Goal: Task Accomplishment & Management: Use online tool/utility

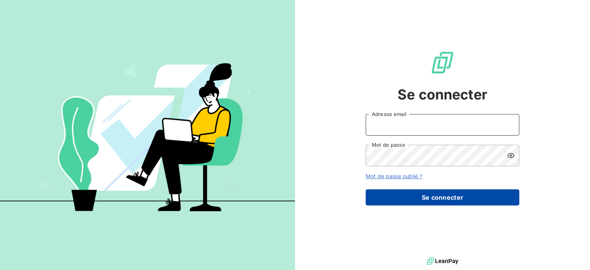
type input "[PERSON_NAME][EMAIL_ADDRESS][DOMAIN_NAME]"
click at [452, 196] on button "Se connecter" at bounding box center [443, 197] width 154 height 16
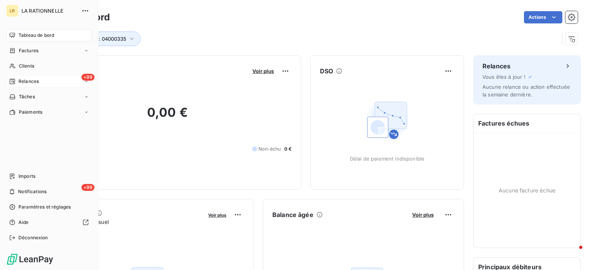
click at [23, 81] on span "Relances" at bounding box center [28, 81] width 20 height 7
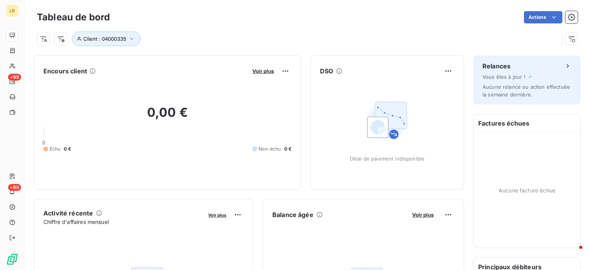
click at [175, 42] on div "Client : 04000335" at bounding box center [298, 38] width 522 height 15
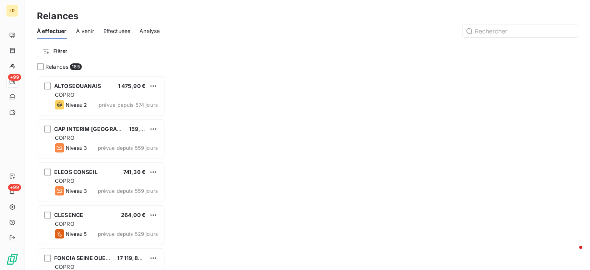
scroll to position [189, 122]
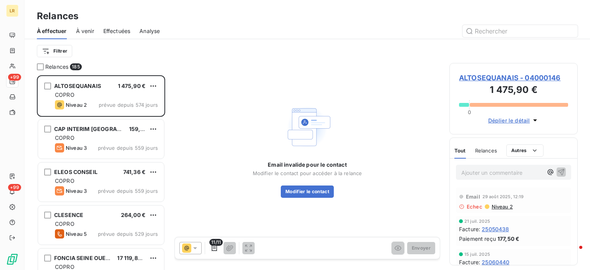
click at [301, 21] on div "Relances" at bounding box center [307, 16] width 565 height 14
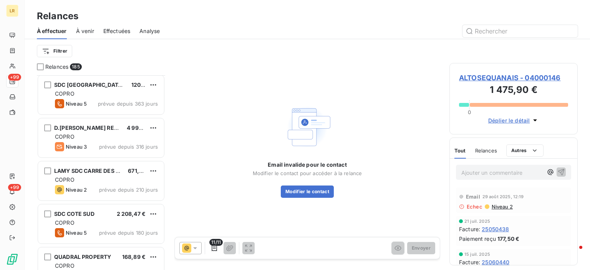
scroll to position [307, 0]
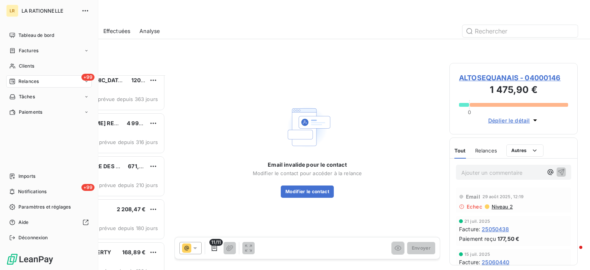
click at [30, 83] on span "Relances" at bounding box center [28, 81] width 20 height 7
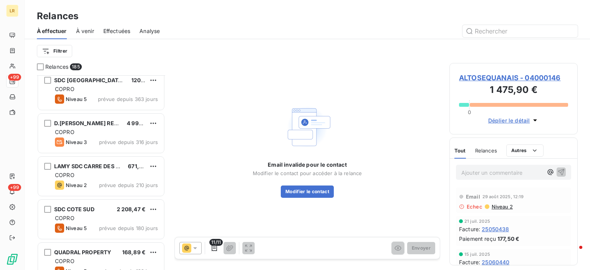
click at [152, 53] on div "Filtrer" at bounding box center [307, 51] width 541 height 15
click at [43, 55] on html "LR +99 +99 Relances À effectuer À venir Effectuées Analyse Filtrer Relances 185…" at bounding box center [295, 135] width 590 height 270
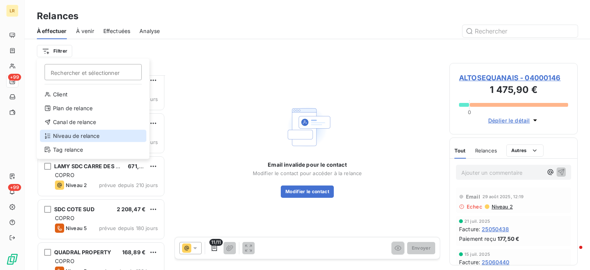
click at [57, 135] on div "Niveau de relance" at bounding box center [93, 136] width 106 height 12
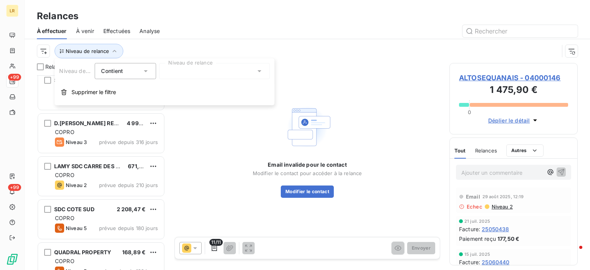
click at [181, 73] on div at bounding box center [214, 71] width 111 height 16
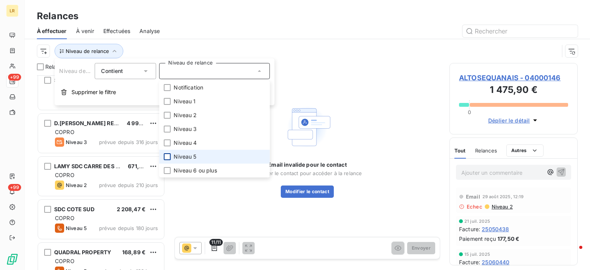
click at [168, 156] on div at bounding box center [167, 156] width 7 height 7
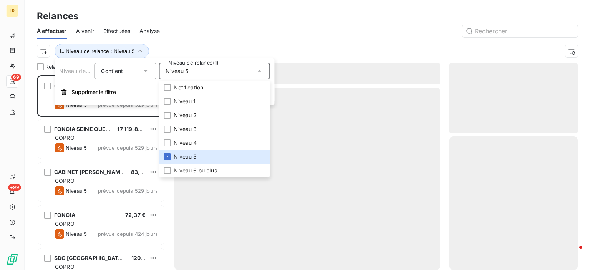
scroll to position [189, 122]
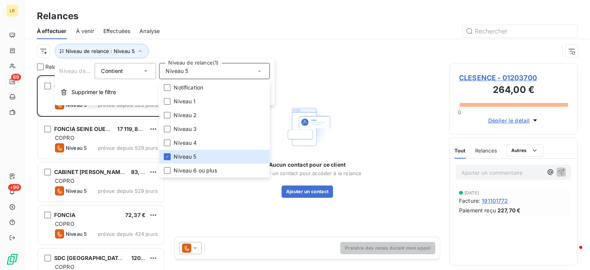
click at [214, 26] on div at bounding box center [373, 31] width 409 height 12
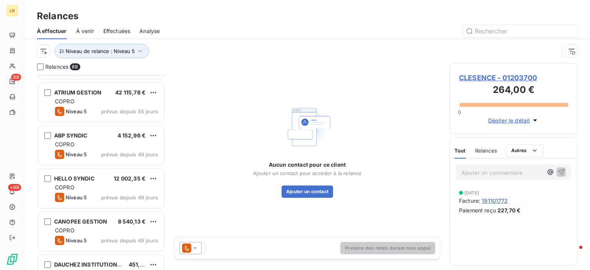
scroll to position [1398, 0]
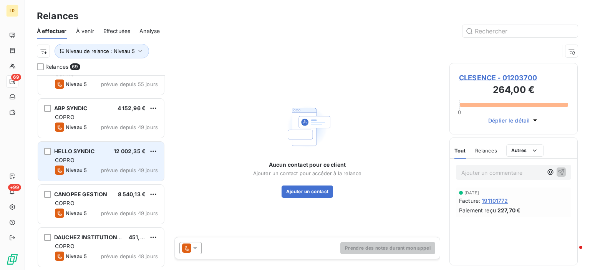
click at [45, 162] on div "HELLO SYNDIC 12 002,35 € COPRO Niveau 5 prévue depuis 49 jours" at bounding box center [101, 161] width 126 height 39
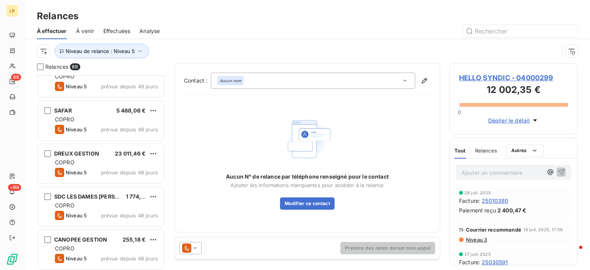
scroll to position [1867, 0]
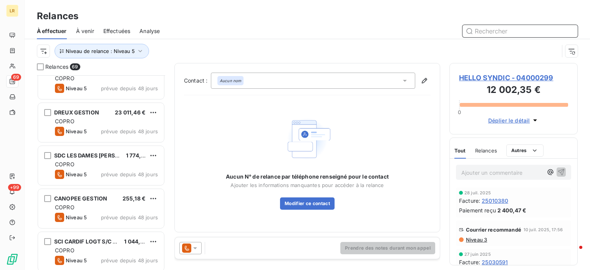
click at [525, 30] on input "text" at bounding box center [519, 31] width 115 height 12
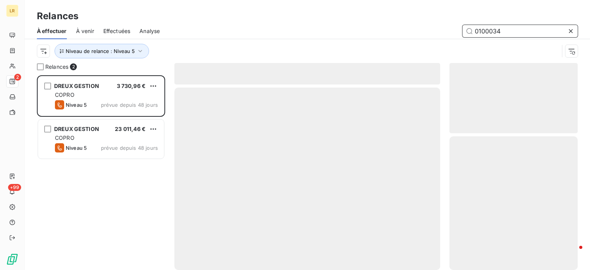
scroll to position [189, 122]
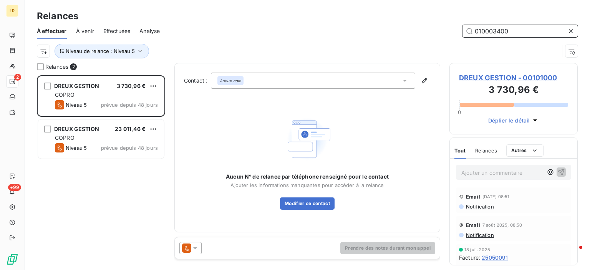
type input "010003400"
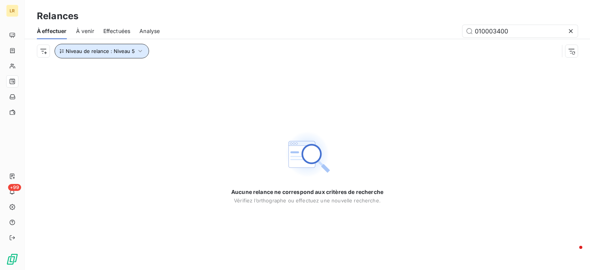
click at [141, 48] on icon "button" at bounding box center [140, 51] width 8 height 8
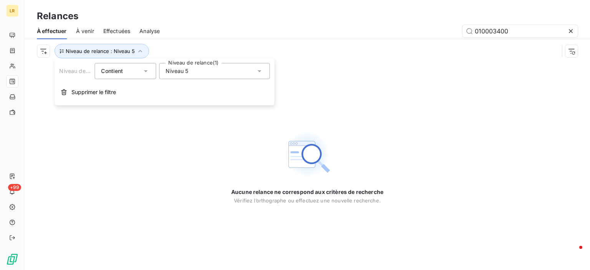
click at [254, 67] on div "Niveau 5" at bounding box center [214, 71] width 111 height 16
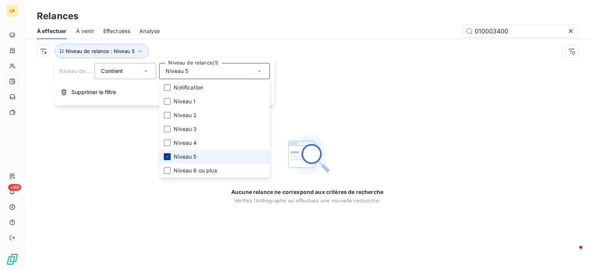
click at [169, 155] on div at bounding box center [167, 156] width 7 height 7
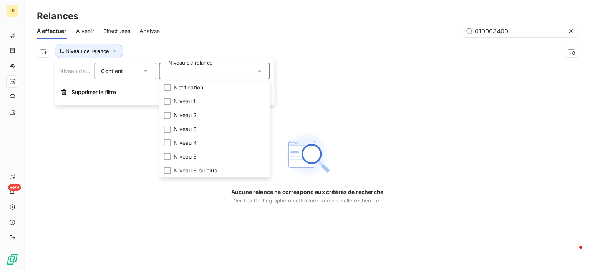
click at [378, 53] on div "Niveau de relance" at bounding box center [298, 51] width 522 height 15
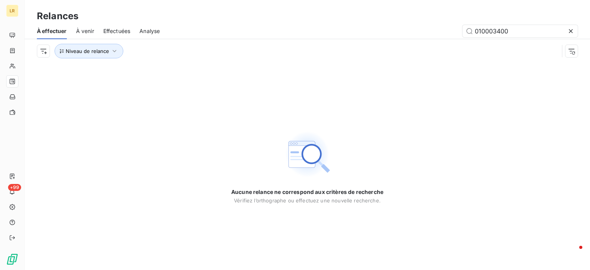
click at [82, 30] on span "À venir" at bounding box center [85, 31] width 18 height 8
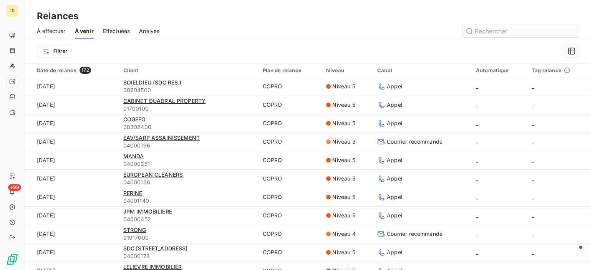
click at [482, 31] on input "text" at bounding box center [519, 31] width 115 height 12
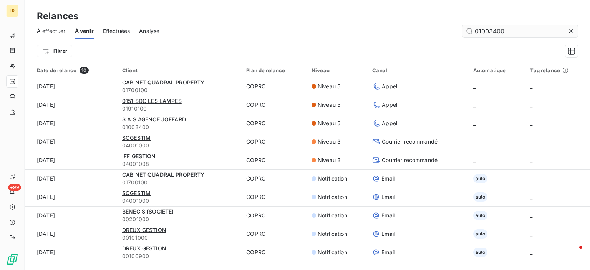
type input "01003400"
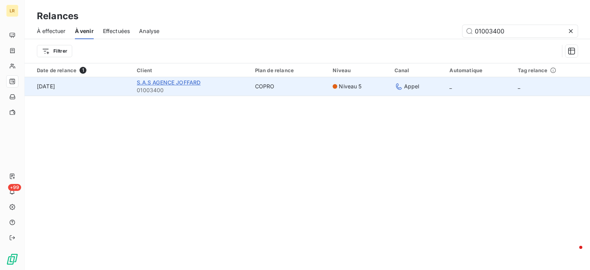
click at [155, 81] on span "S.A.S AGENCE JOFFARD" at bounding box center [169, 82] width 64 height 7
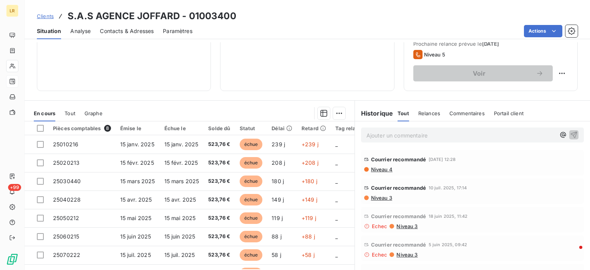
scroll to position [115, 0]
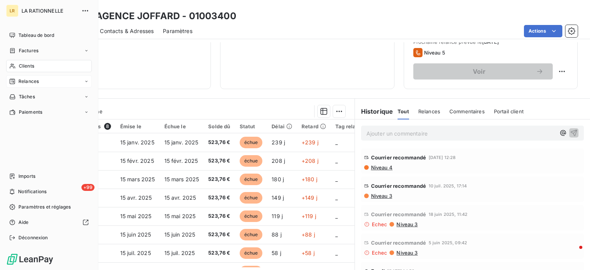
click at [25, 81] on span "Relances" at bounding box center [28, 81] width 20 height 7
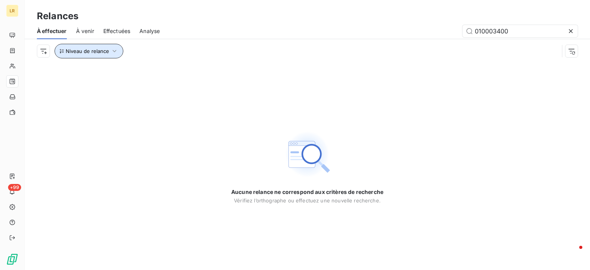
click at [115, 50] on icon "button" at bounding box center [115, 51] width 8 height 8
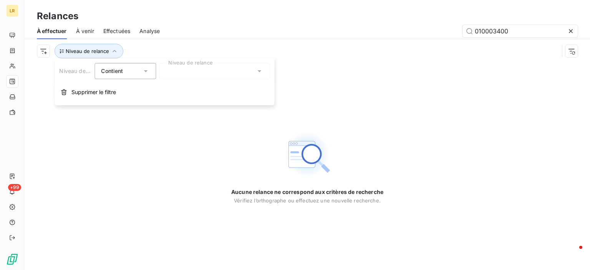
click at [176, 71] on div at bounding box center [214, 71] width 111 height 16
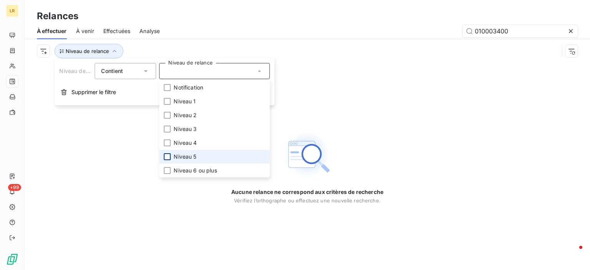
click at [168, 156] on div at bounding box center [167, 156] width 7 height 7
click at [321, 96] on div "Aucune relance ne correspond aux critères de recherche [PERSON_NAME] l’orthogra…" at bounding box center [307, 166] width 565 height 207
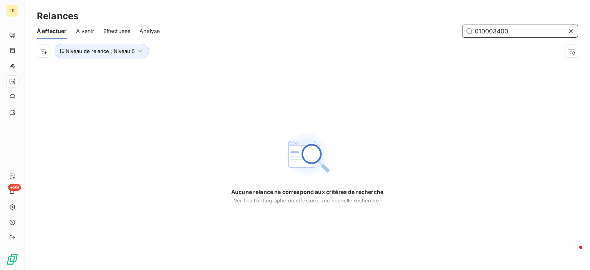
drag, startPoint x: 511, startPoint y: 30, endPoint x: 467, endPoint y: 30, distance: 43.8
click at [467, 30] on input "010003400" at bounding box center [519, 31] width 115 height 12
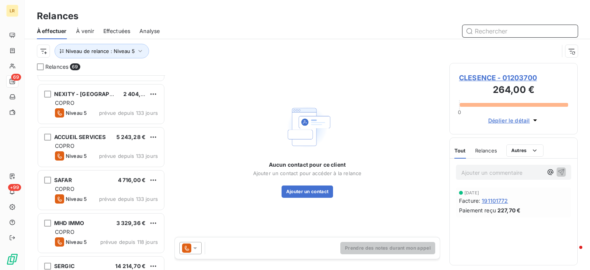
scroll to position [346, 0]
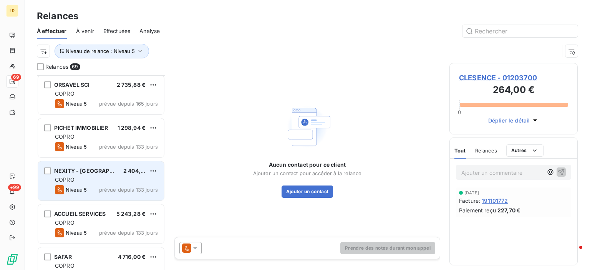
click at [111, 180] on div "COPRO" at bounding box center [106, 180] width 103 height 8
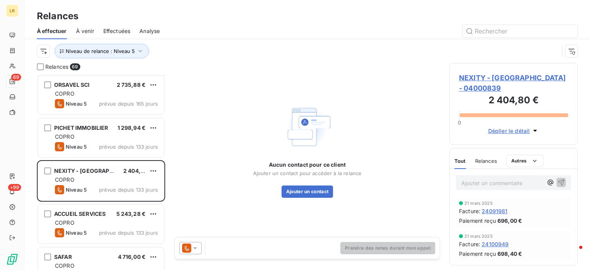
click at [484, 158] on span "Relances" at bounding box center [486, 161] width 22 height 6
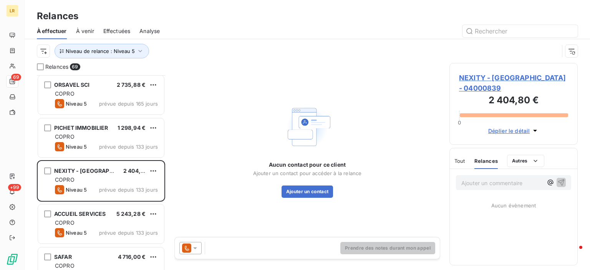
drag, startPoint x: 194, startPoint y: 250, endPoint x: 192, endPoint y: 244, distance: 6.8
click at [194, 250] on icon at bounding box center [195, 248] width 8 height 8
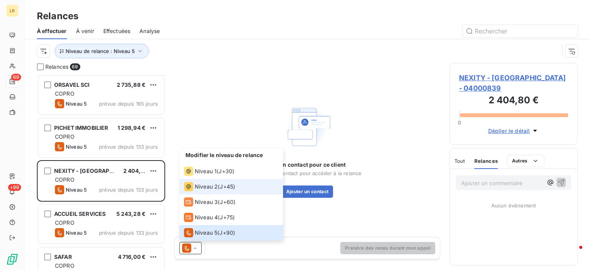
click at [197, 187] on span "Niveau 2" at bounding box center [206, 187] width 23 height 8
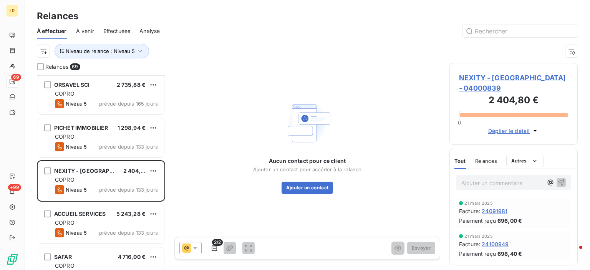
click at [557, 13] on div "Relances" at bounding box center [307, 16] width 565 height 14
click at [214, 246] on icon "button" at bounding box center [214, 248] width 8 height 8
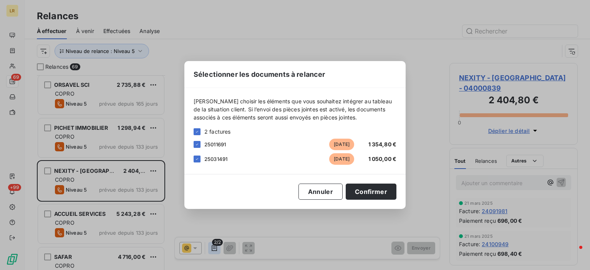
click at [214, 246] on div "Sélectionner les documents à relancer [PERSON_NAME] choisir les éléments que vo…" at bounding box center [295, 135] width 590 height 270
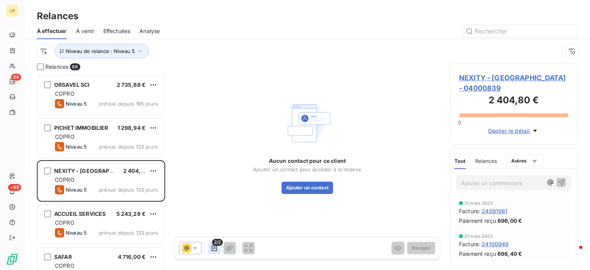
click at [213, 249] on icon "button" at bounding box center [214, 248] width 8 height 8
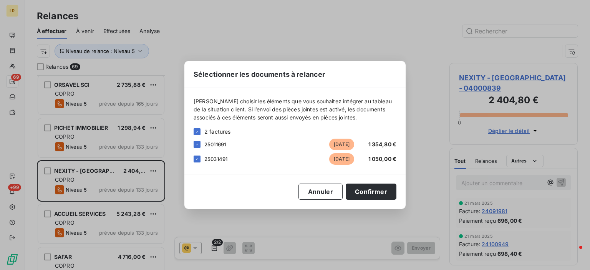
click at [398, 252] on div "Sélectionner les documents à relancer [PERSON_NAME] choisir les éléments que vo…" at bounding box center [295, 135] width 590 height 270
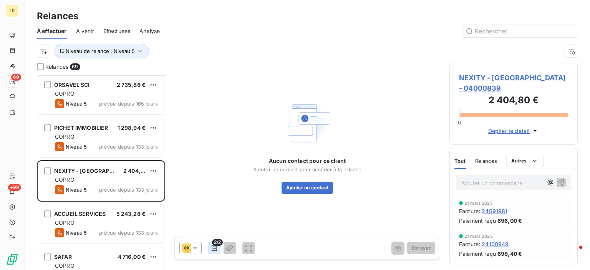
click at [214, 249] on icon "button" at bounding box center [214, 248] width 5 height 6
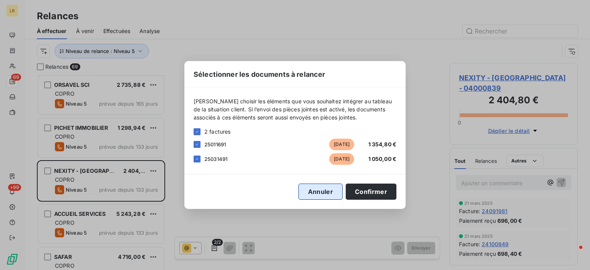
click at [327, 192] on button "Annuler" at bounding box center [320, 192] width 44 height 16
